Goal: Information Seeking & Learning: Learn about a topic

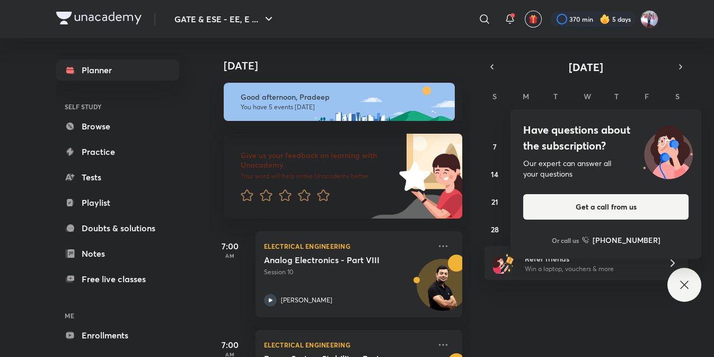
scroll to position [263, 0]
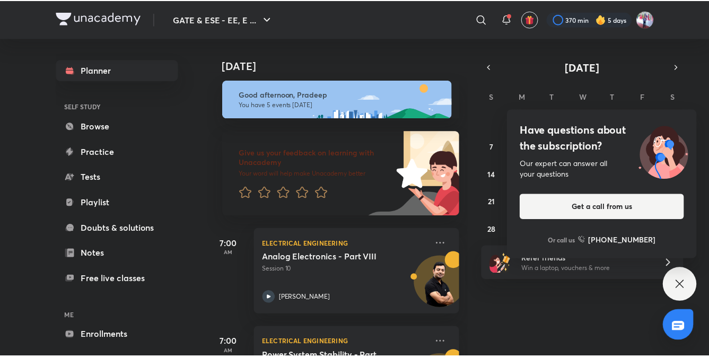
scroll to position [1, 0]
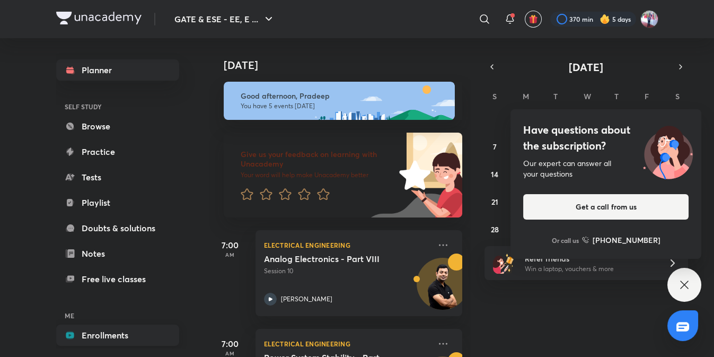
click at [113, 336] on link "Enrollments" at bounding box center [117, 334] width 123 height 21
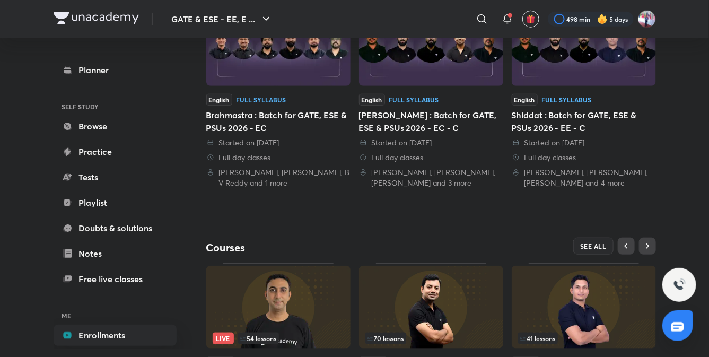
scroll to position [372, 0]
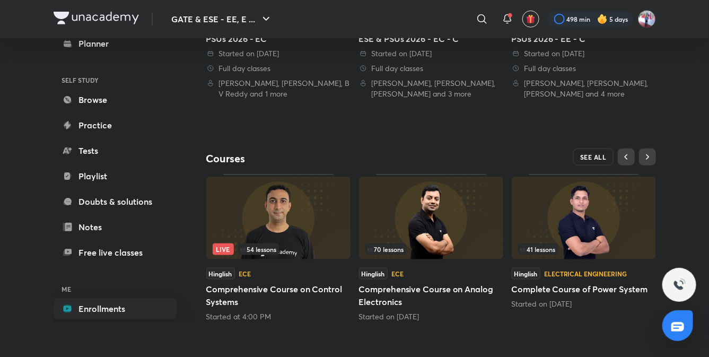
click at [597, 157] on span "SEE ALL" at bounding box center [593, 156] width 27 height 7
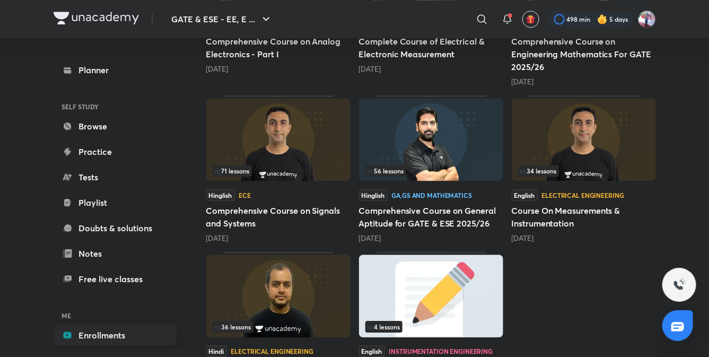
scroll to position [1071, 0]
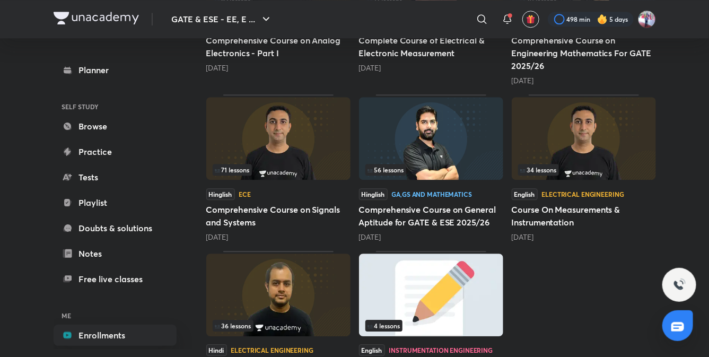
click at [452, 137] on img at bounding box center [431, 138] width 144 height 83
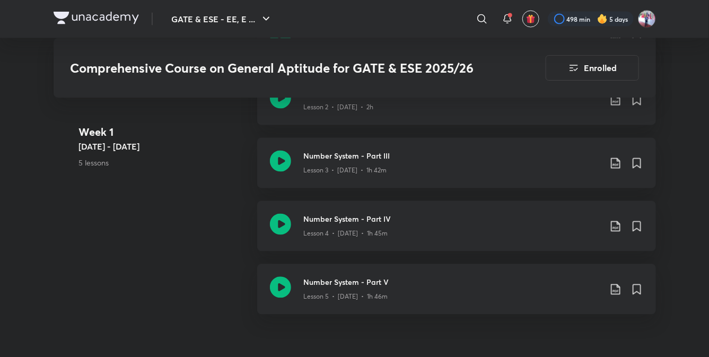
scroll to position [734, 0]
click at [356, 217] on h3 "Number System - Part IV" at bounding box center [452, 218] width 297 height 11
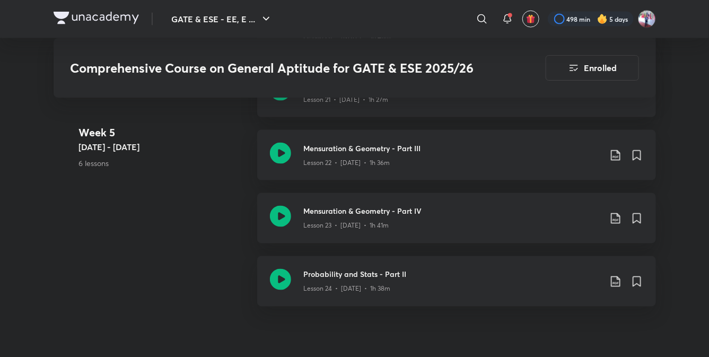
scroll to position [2245, 0]
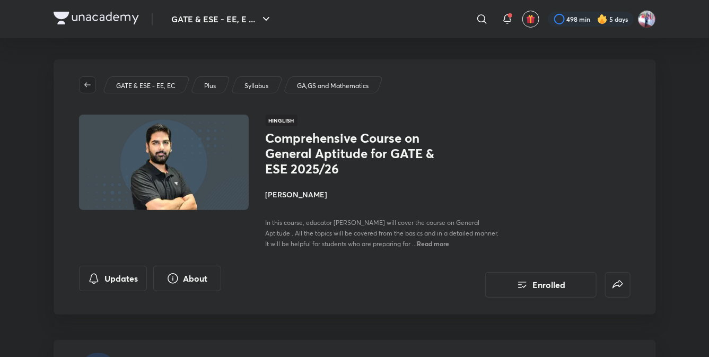
click at [89, 82] on icon "button" at bounding box center [87, 85] width 8 height 8
